Goal: Use online tool/utility: Utilize a website feature to perform a specific function

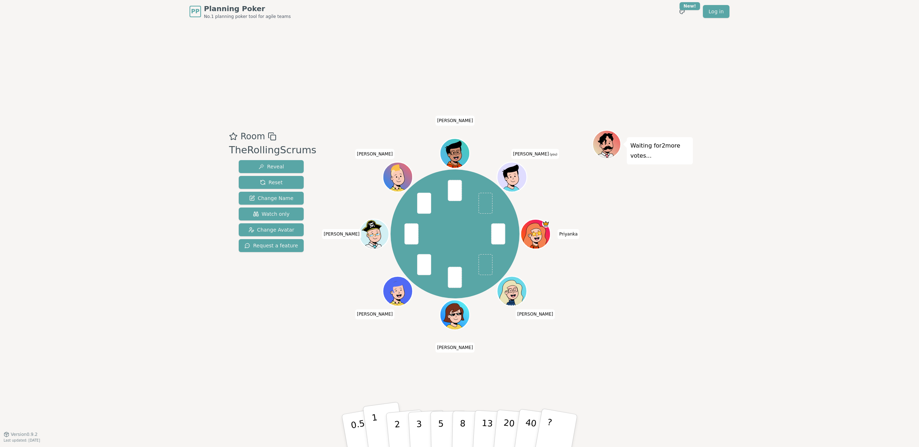
click at [379, 423] on button "1" at bounding box center [383, 431] width 43 height 58
click at [353, 372] on div "Room TheRollingScrums Reveal Reset Change Name Watch only Change Avatar Request…" at bounding box center [459, 228] width 467 height 411
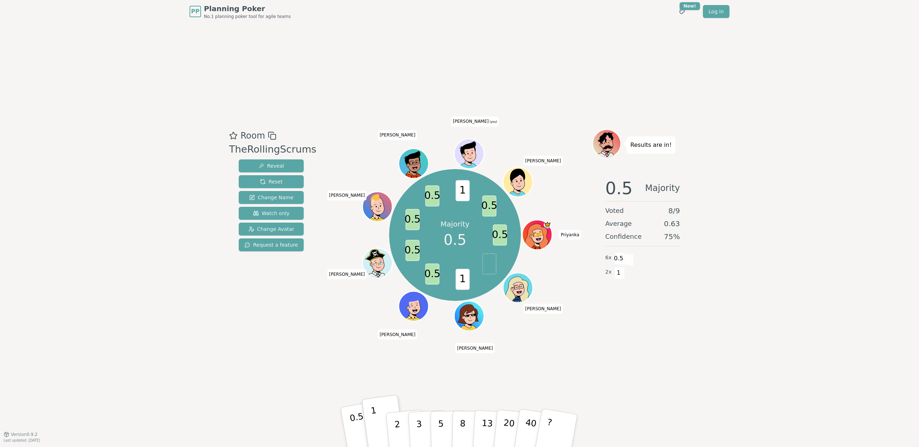
click at [353, 422] on p "0.5" at bounding box center [359, 431] width 20 height 41
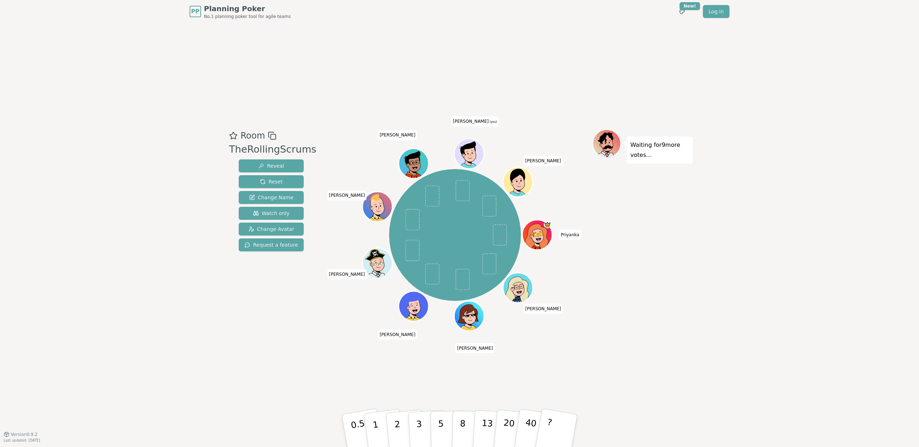
click at [505, 46] on div "Room TheRollingScrums Reveal Reset Change Name Watch only Change Avatar Request…" at bounding box center [459, 228] width 467 height 411
click at [635, 329] on div "Room TheRollingScrums Reveal Reset Change Name Watch only Change Avatar Request…" at bounding box center [459, 228] width 467 height 411
click at [415, 431] on button "3" at bounding box center [427, 431] width 39 height 56
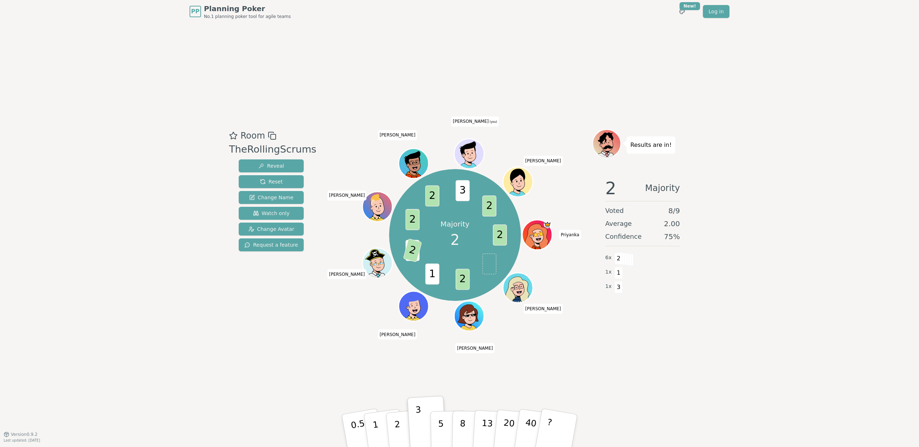
click at [481, 376] on div "Room TheRollingScrums Reveal Reset Change Name Watch only Change Avatar Request…" at bounding box center [459, 228] width 467 height 411
click at [397, 433] on p "2" at bounding box center [397, 431] width 9 height 39
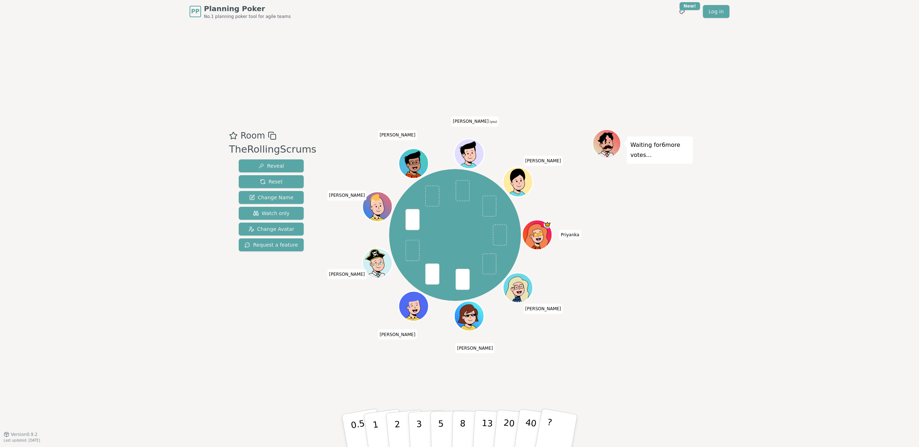
click at [672, 350] on div "Room TheRollingScrums Reveal Reset Change Name Watch only Change Avatar Request…" at bounding box center [459, 228] width 467 height 411
click at [437, 420] on button "5" at bounding box center [448, 430] width 37 height 55
